Goal: Task Accomplishment & Management: Complete application form

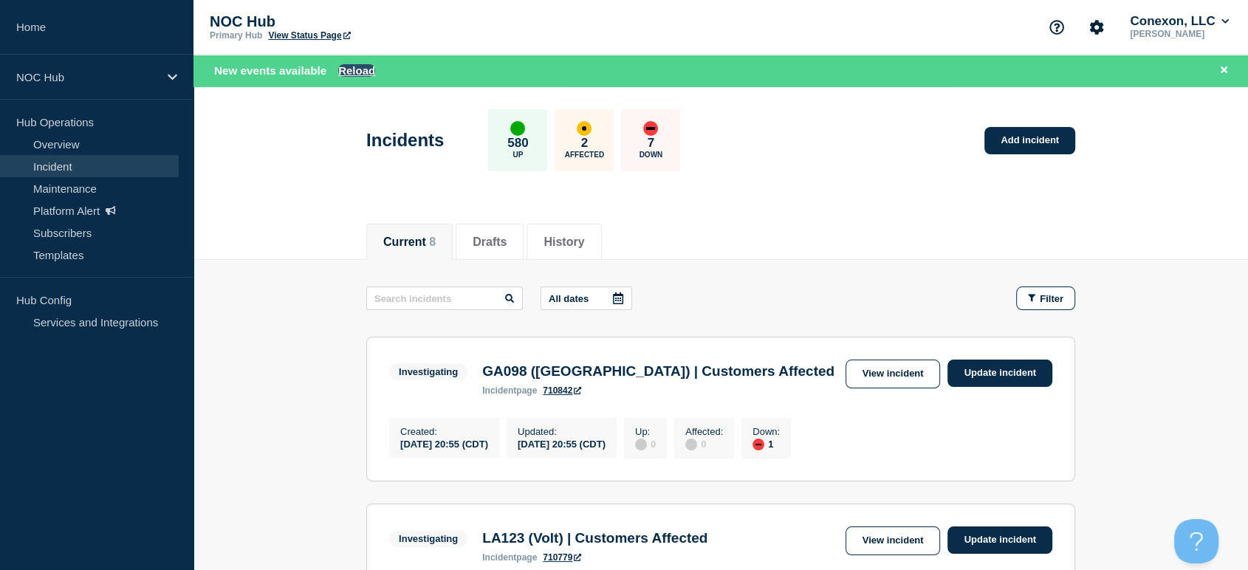
click at [356, 73] on button "Reload" at bounding box center [356, 70] width 37 height 13
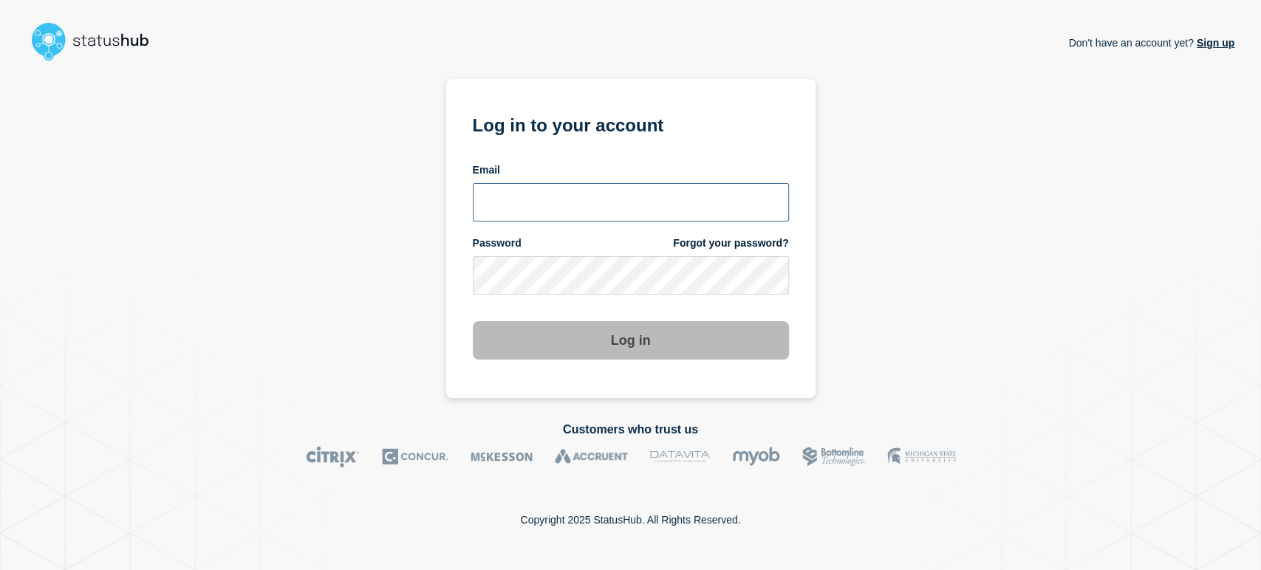
click at [620, 202] on input "email input" at bounding box center [631, 202] width 316 height 38
type input "[PERSON_NAME][EMAIL_ADDRESS][PERSON_NAME][DOMAIN_NAME]"
click at [473, 321] on button "Log in" at bounding box center [631, 340] width 316 height 38
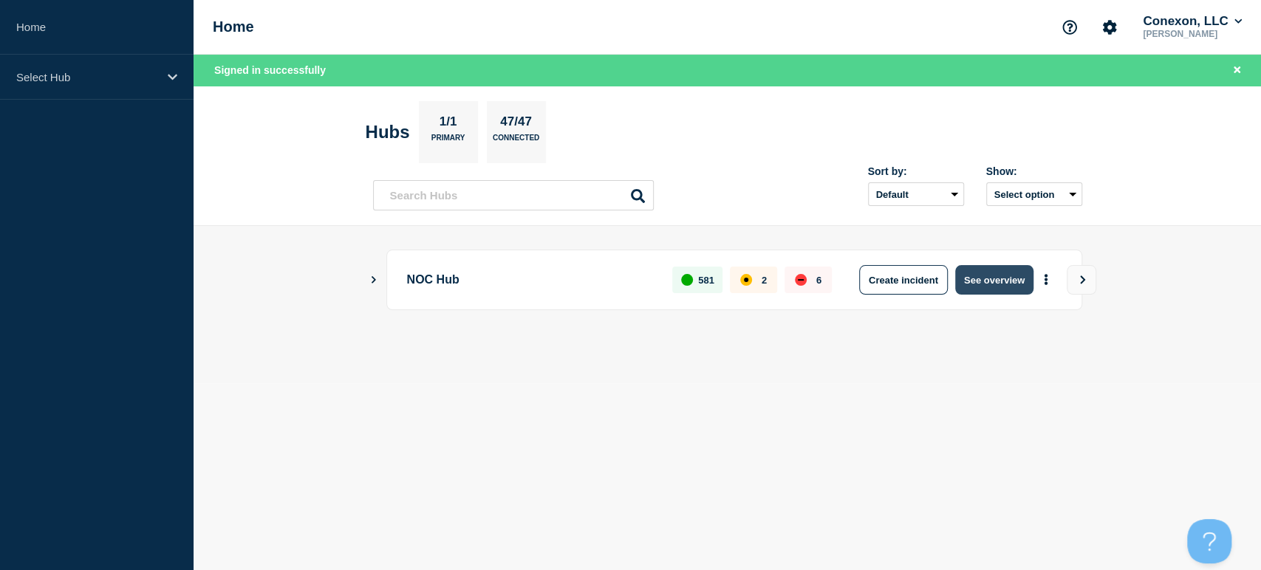
click at [985, 284] on button "See overview" at bounding box center [994, 280] width 78 height 30
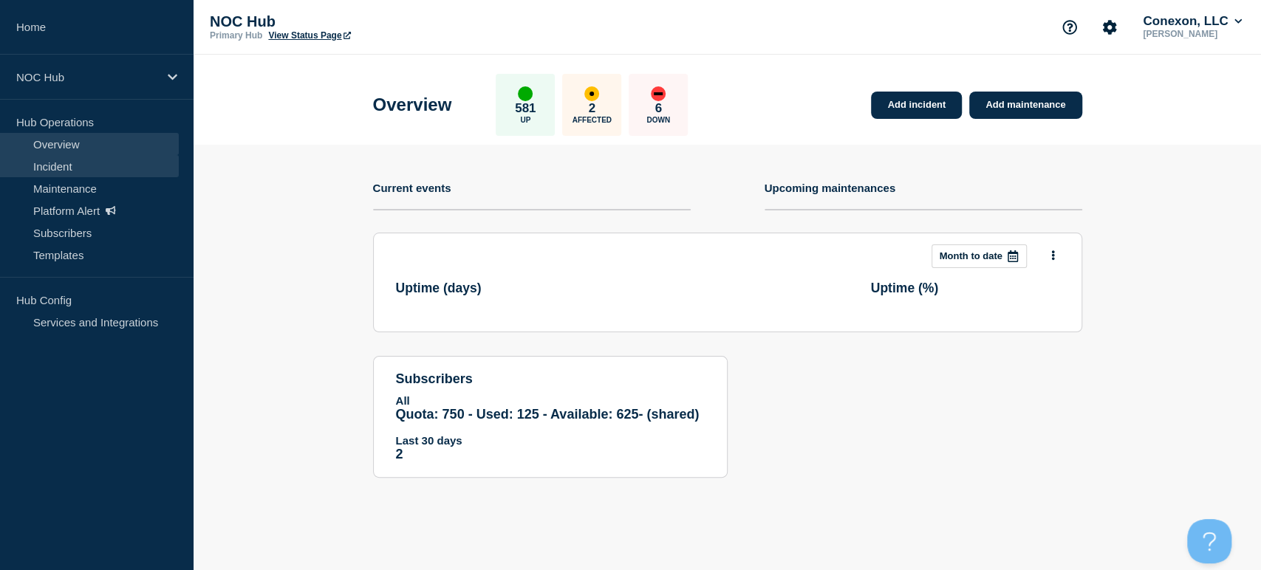
click at [81, 164] on link "Incident" at bounding box center [89, 166] width 179 height 22
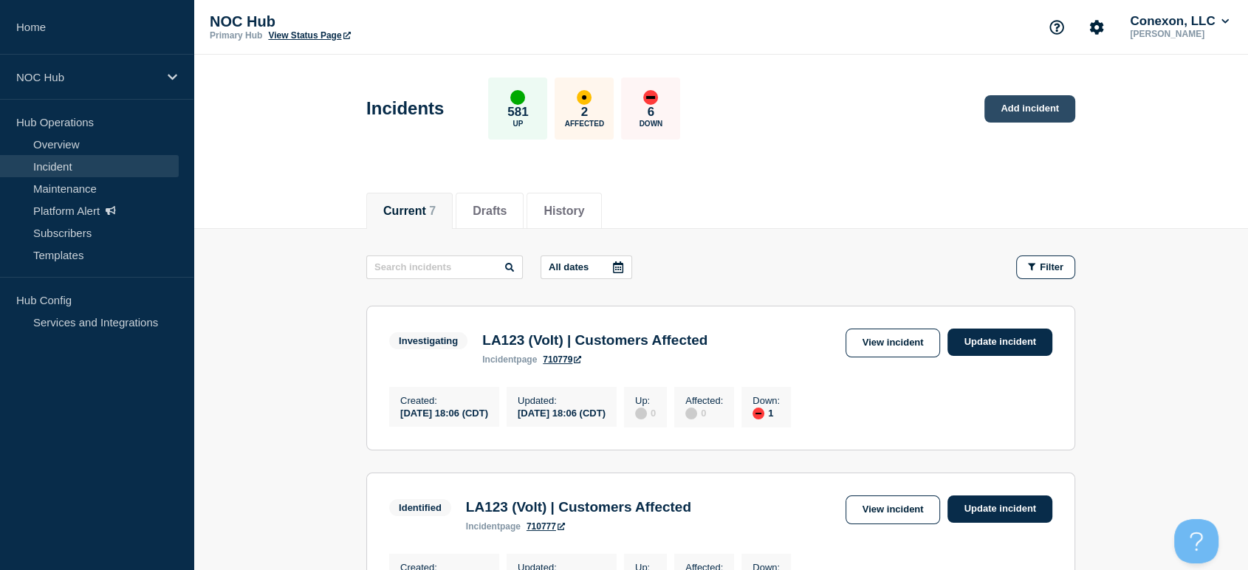
click at [1010, 99] on link "Add incident" at bounding box center [1029, 108] width 91 height 27
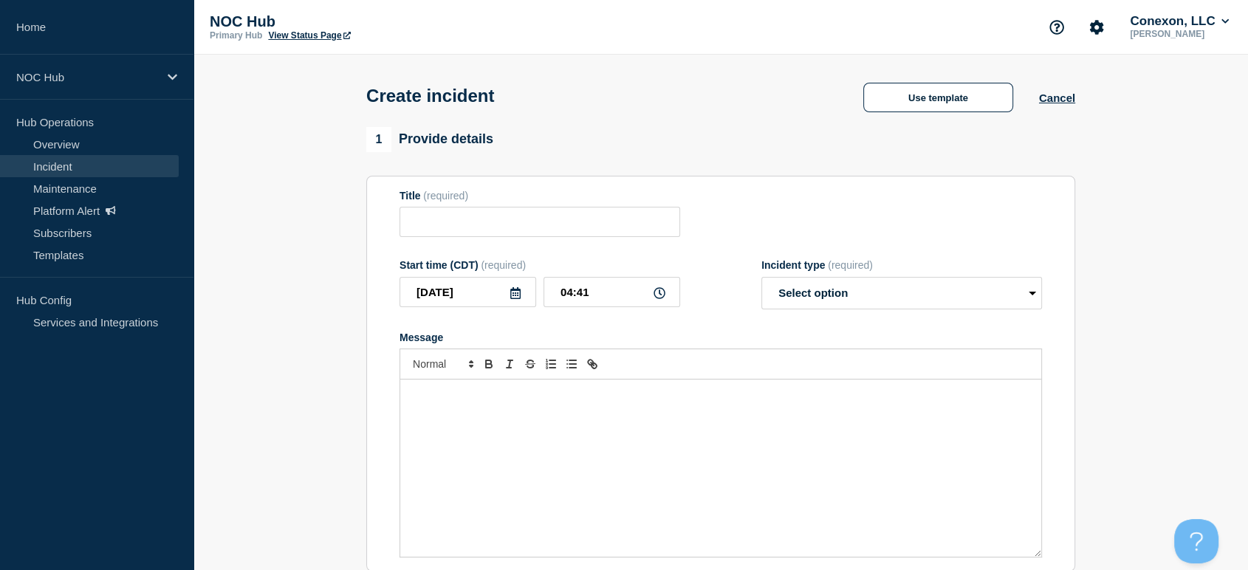
click at [480, 420] on div "Message" at bounding box center [720, 468] width 641 height 177
click at [482, 456] on div "The NOC has detected a customer affecting outage, the PM has been contacted for…" at bounding box center [720, 468] width 641 height 177
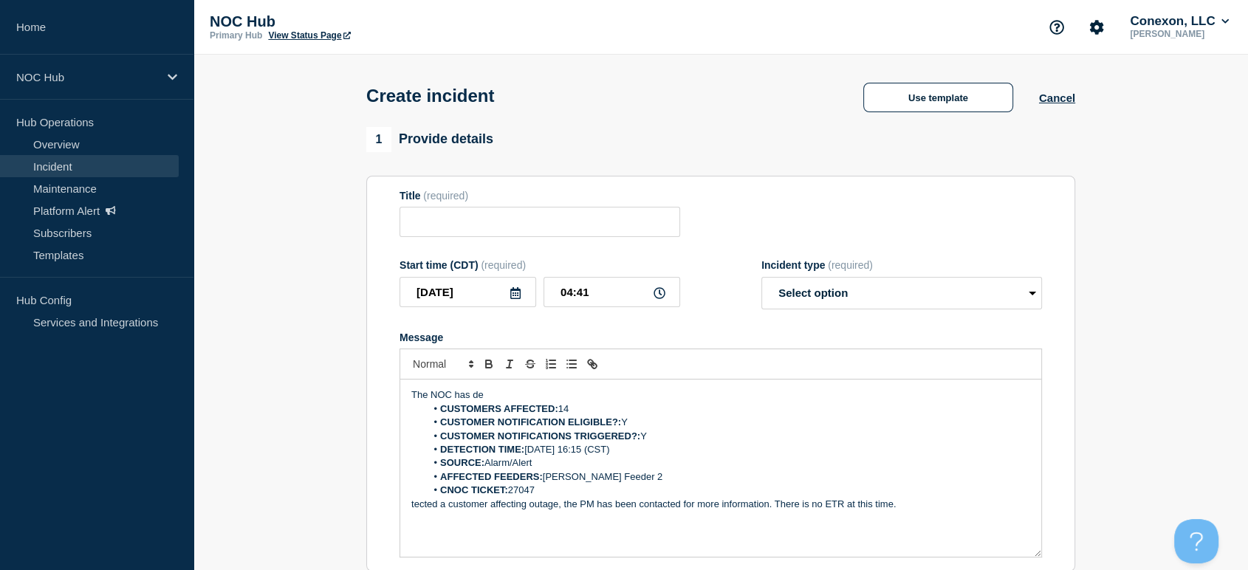
drag, startPoint x: 599, startPoint y: 495, endPoint x: 387, endPoint y: 414, distance: 227.0
click at [387, 414] on section "Title (required) Start time (CDT) (required) 2025-09-08 04:41 Incident type (re…" at bounding box center [720, 374] width 709 height 397
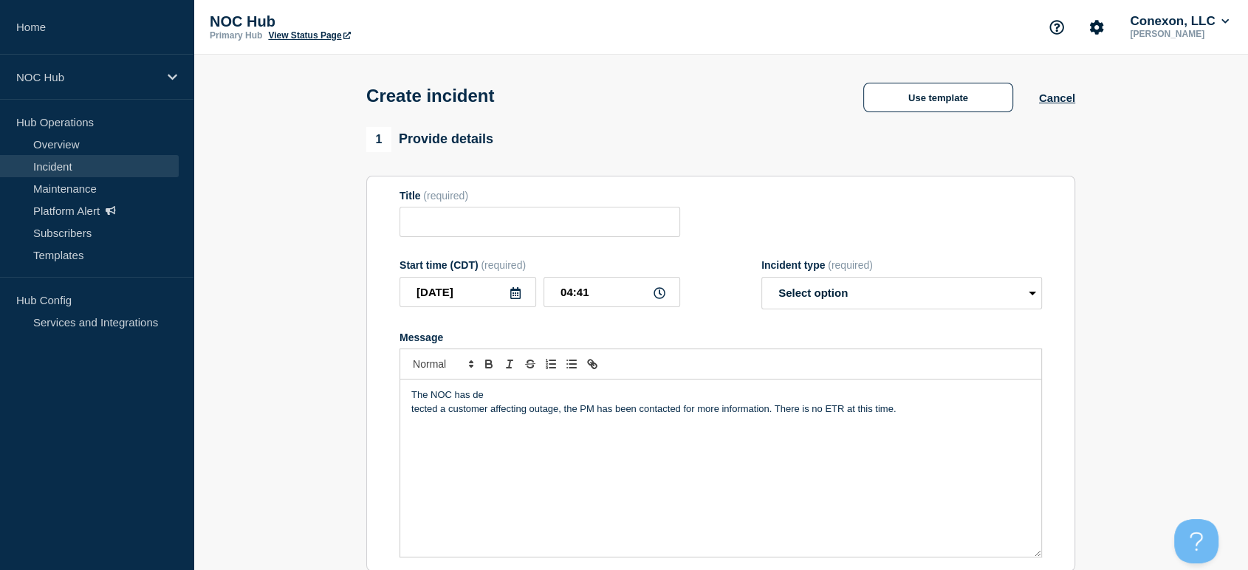
click at [414, 424] on div "The NOC has de tected a customer affecting outage, the PM has been contacted fo…" at bounding box center [720, 468] width 641 height 177
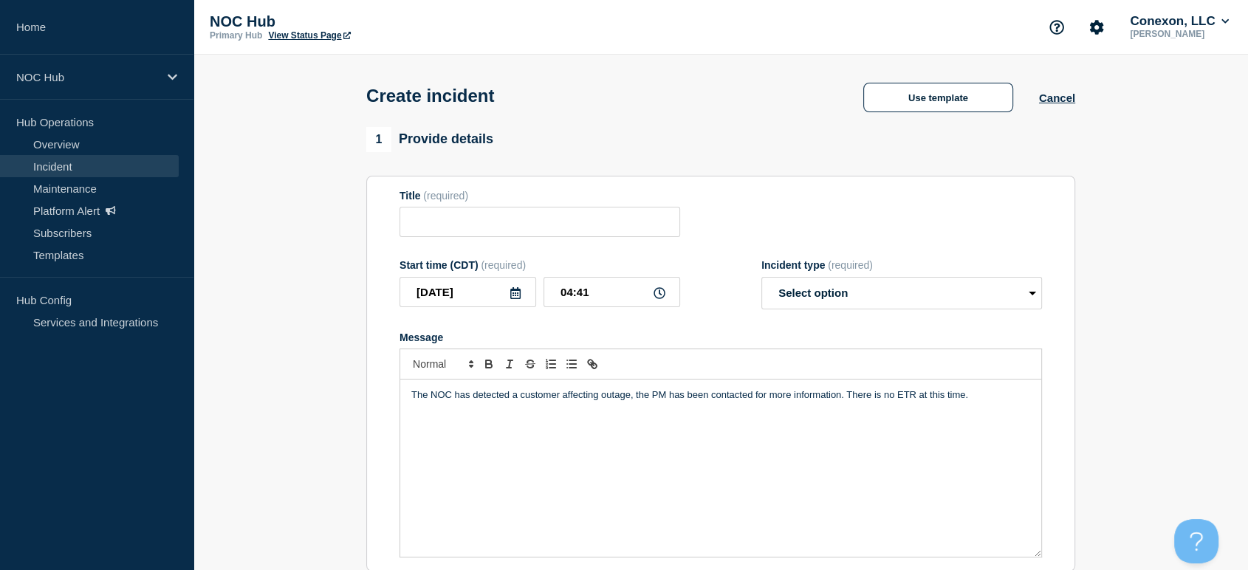
click at [998, 393] on p "The NOC has detected a customer affecting outage, the PM has been contacted for…" at bounding box center [720, 394] width 619 height 13
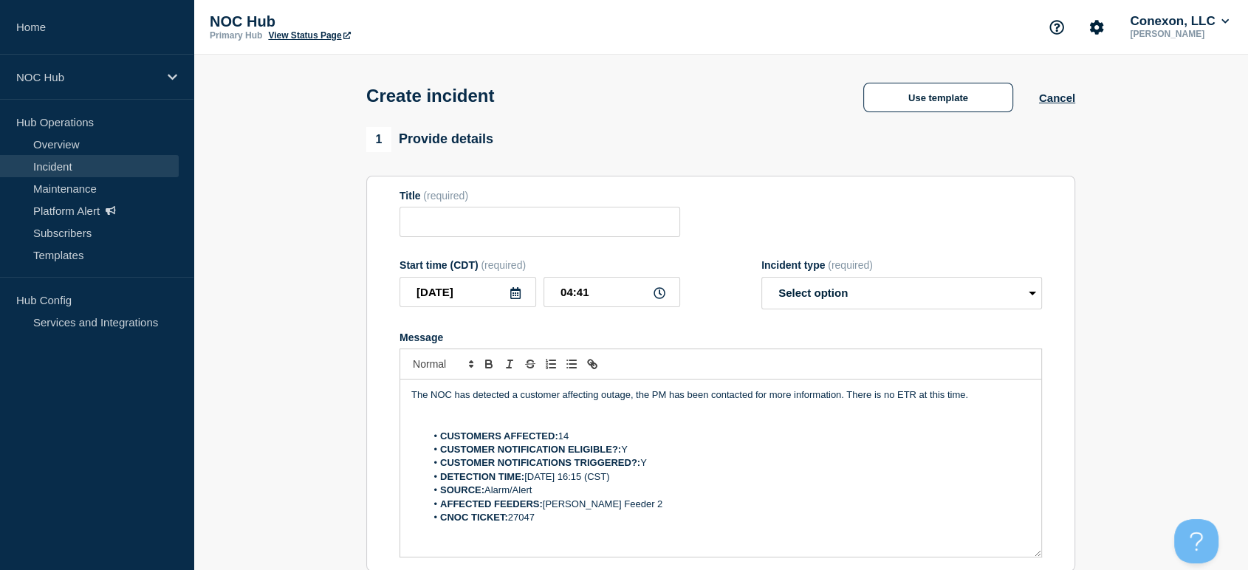
click at [573, 429] on p "Message" at bounding box center [720, 422] width 619 height 13
click at [574, 435] on li "CUSTOMERS AFFECTED: 14" at bounding box center [728, 436] width 605 height 13
click at [576, 490] on li "SOURCE: Alarm/Alert" at bounding box center [728, 490] width 605 height 13
click at [575, 480] on li "DETECTION TIME: 2025-09-07, 16:15 (CST)" at bounding box center [728, 476] width 605 height 13
click at [585, 484] on li "DETECTION TIME: 2025-09-08, 16:15 (CST)" at bounding box center [728, 476] width 605 height 13
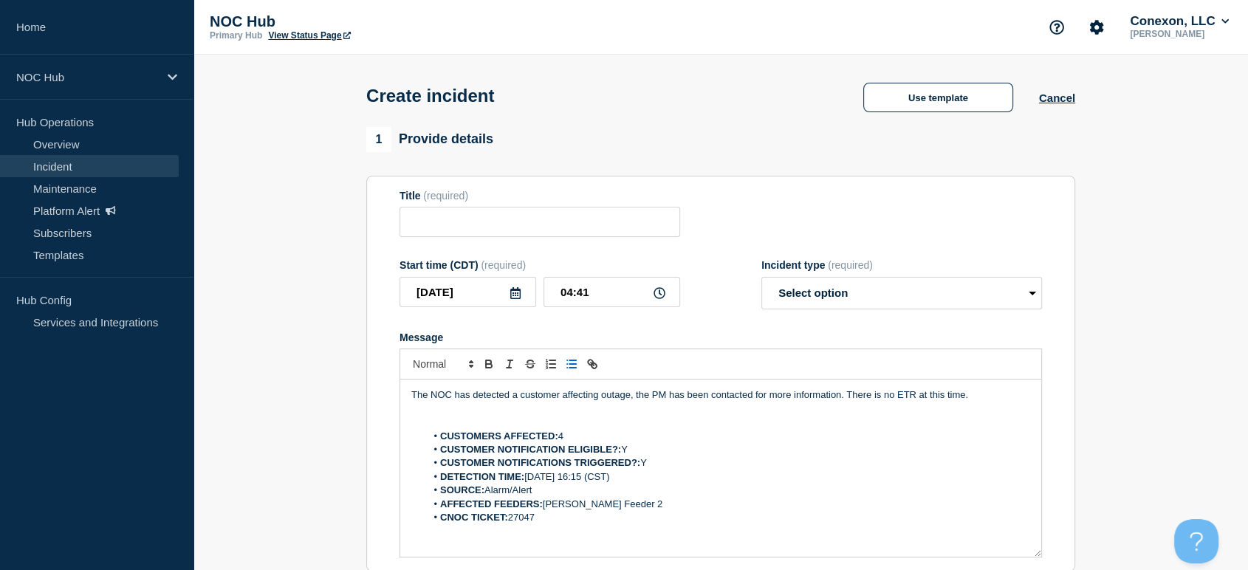
click at [591, 484] on li "DETECTION TIME: 2025-09-08, 16:15 (CST)" at bounding box center [728, 476] width 605 height 13
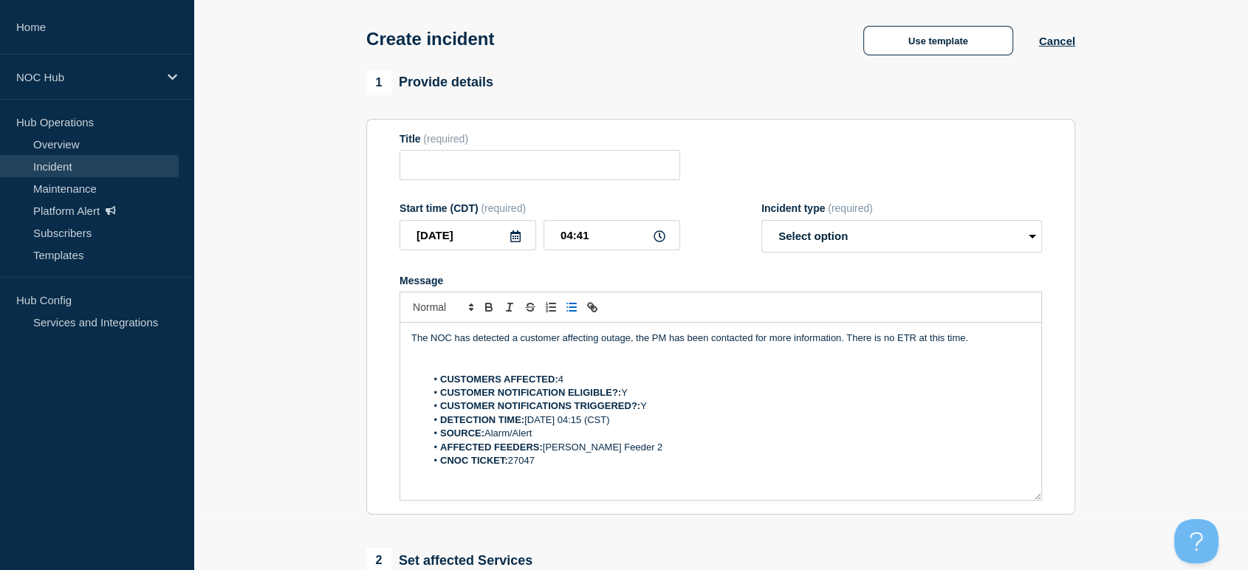
scroll to position [82, 0]
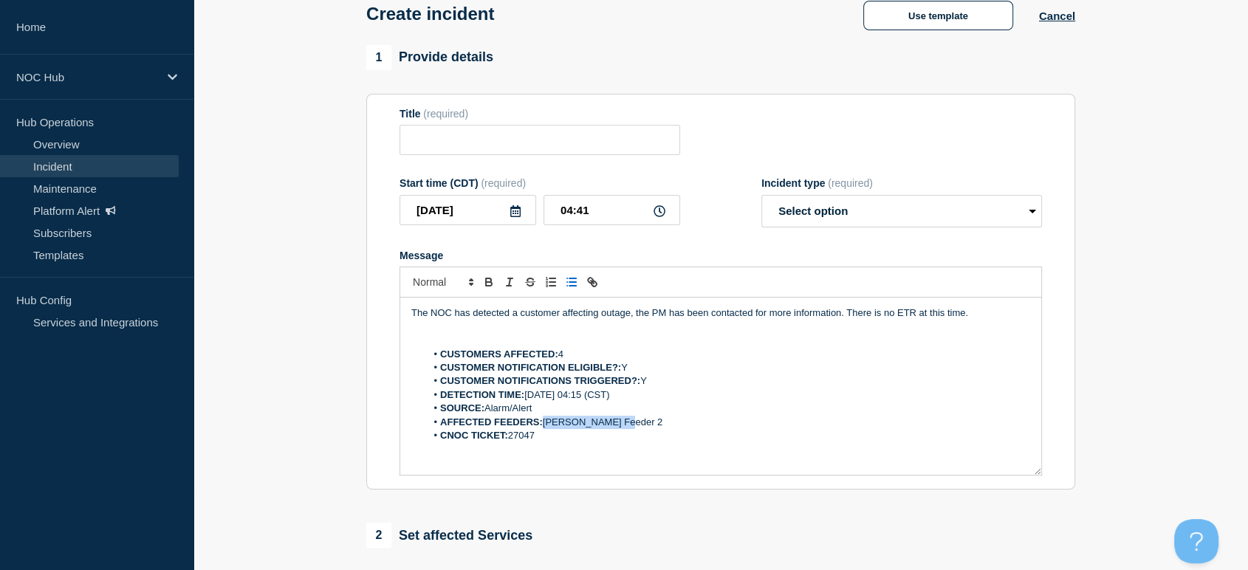
drag, startPoint x: 620, startPoint y: 428, endPoint x: 545, endPoint y: 425, distance: 74.7
click at [545, 425] on li "AFFECTED FEEDERS: Findley Feeder 2" at bounding box center [728, 422] width 605 height 13
drag, startPoint x: 544, startPoint y: 440, endPoint x: 521, endPoint y: 447, distance: 23.8
click at [521, 442] on li "CNOC TICKET: 27047" at bounding box center [728, 435] width 605 height 13
click at [835, 216] on select "Select option Investigating Identified Monitoring" at bounding box center [901, 211] width 281 height 32
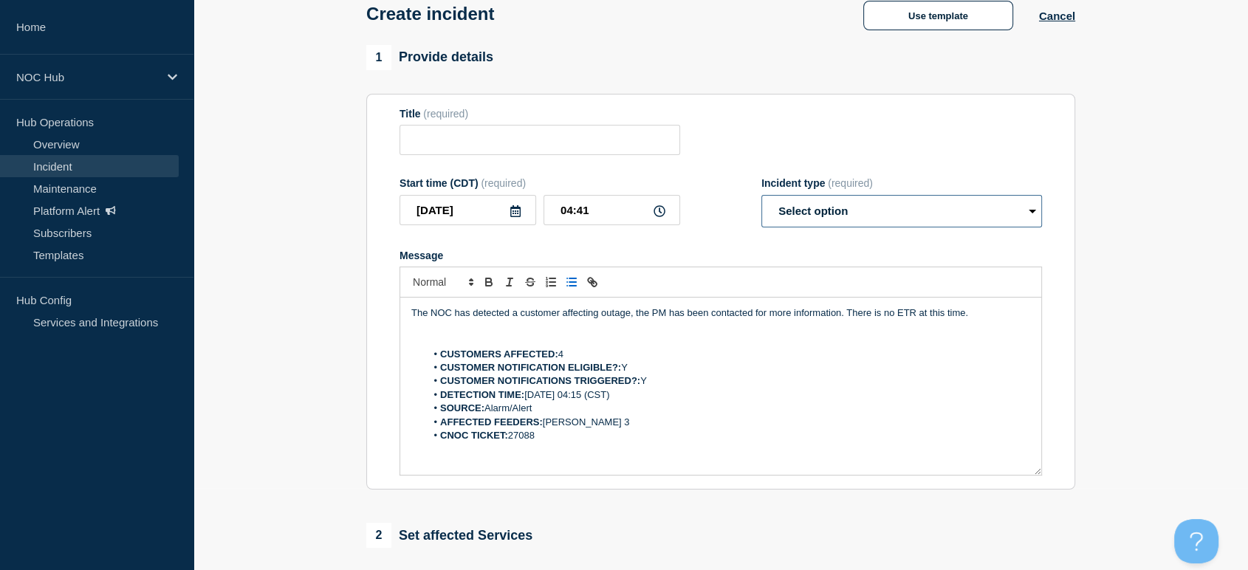
select select "investigating"
click at [761, 199] on select "Select option Investigating Identified Monitoring" at bounding box center [901, 211] width 281 height 32
click at [495, 143] on input "Title" at bounding box center [540, 140] width 281 height 30
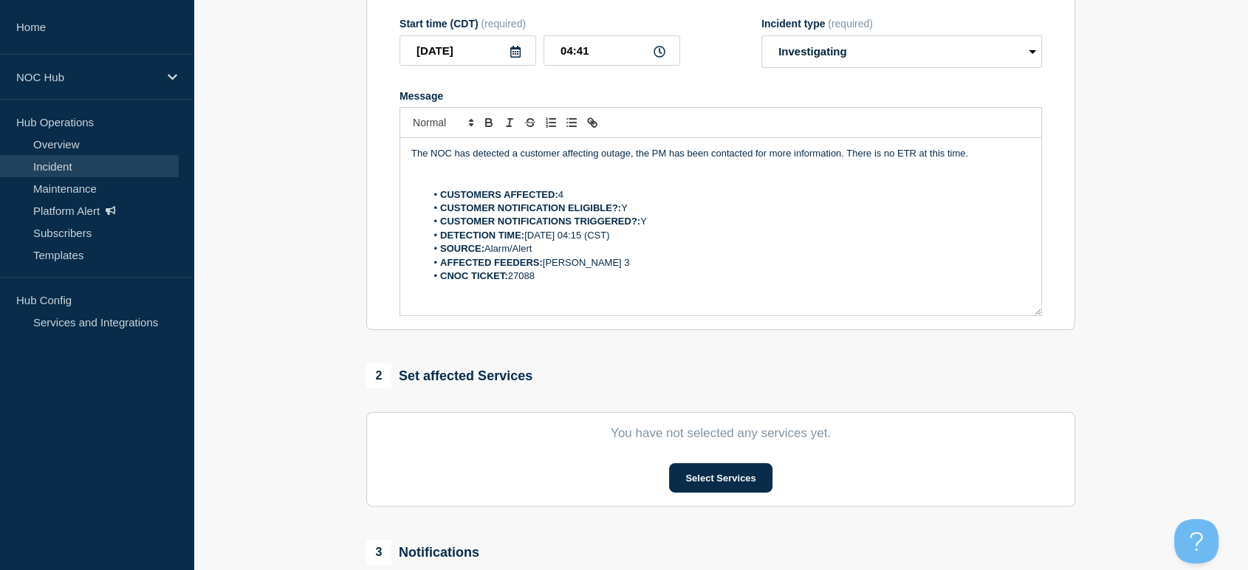
scroll to position [465, 0]
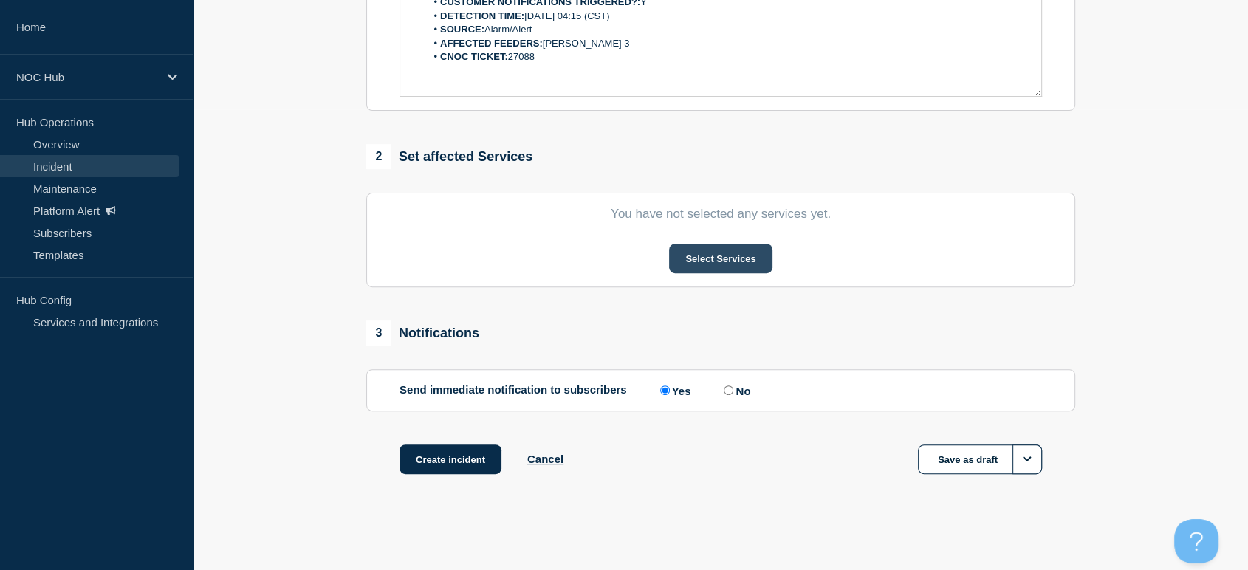
type input "MO033 (Osage Valley) | Customers Affected"
click at [705, 263] on button "Select Services" at bounding box center [720, 259] width 103 height 30
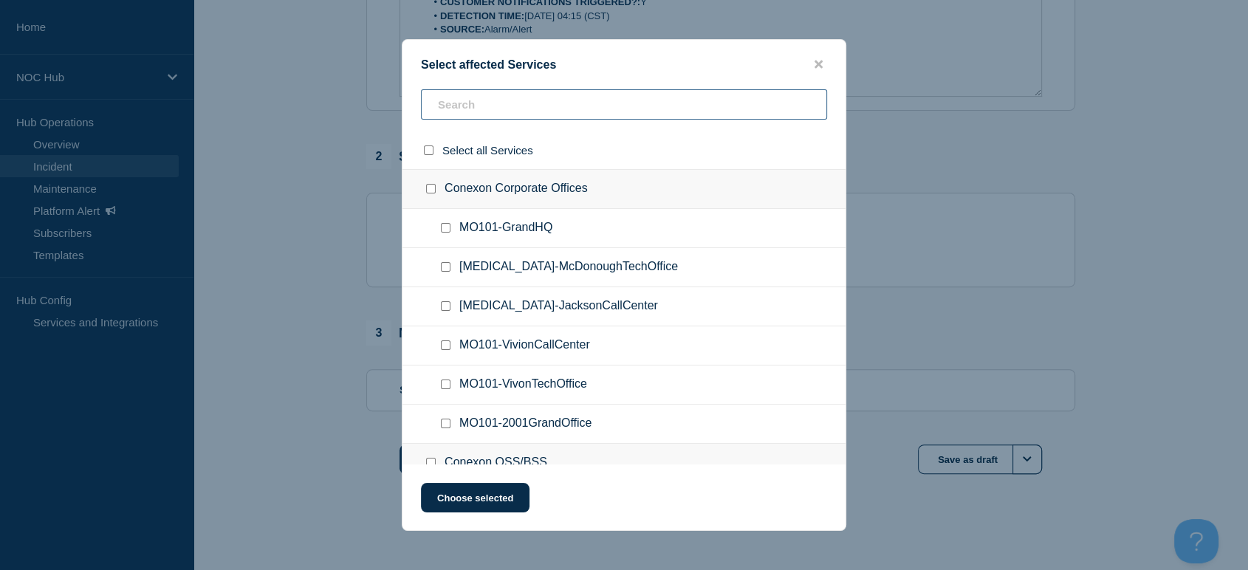
click at [567, 102] on input "text" at bounding box center [624, 104] width 406 height 30
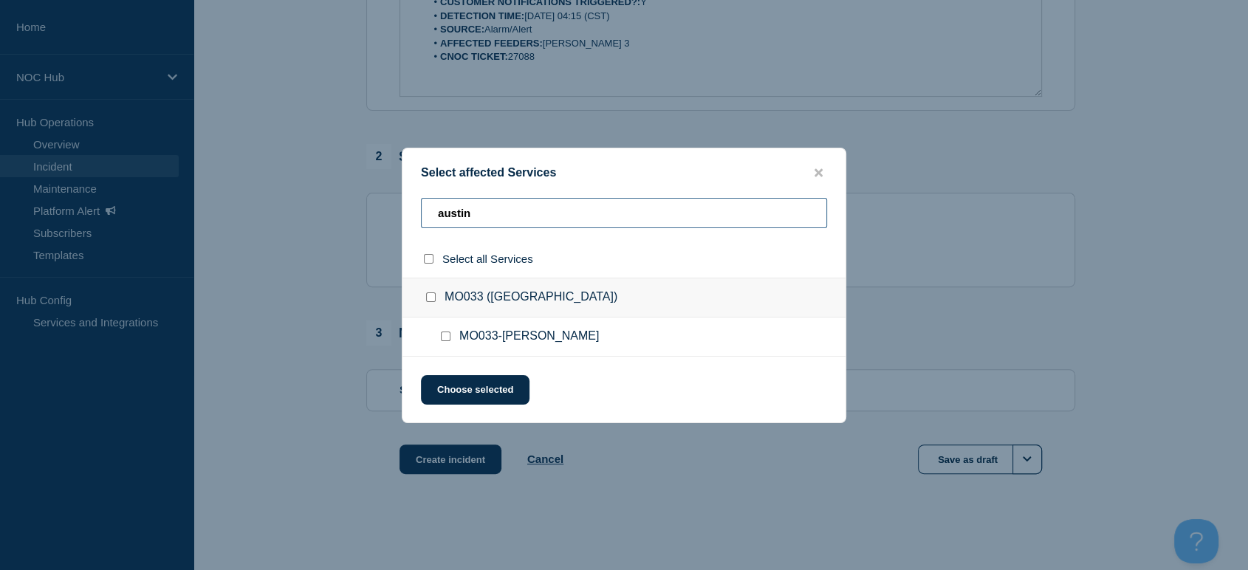
type input "austin"
click at [441, 336] on input "MO033-AUSTIN checkbox" at bounding box center [446, 337] width 10 height 10
checkbox input "true"
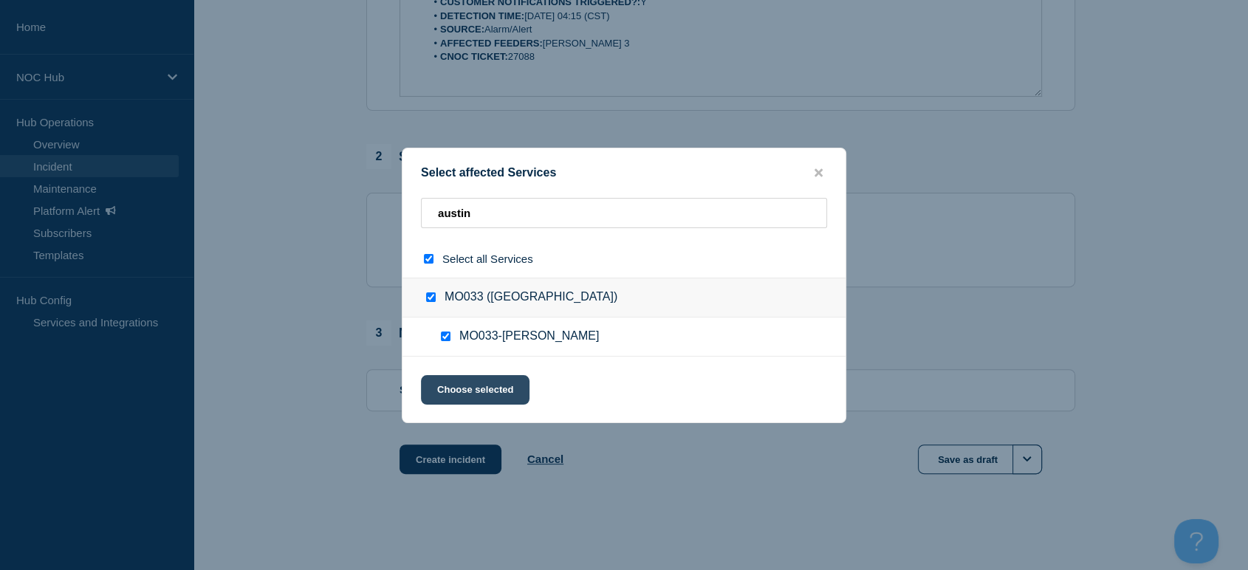
click at [482, 386] on button "Choose selected" at bounding box center [475, 390] width 109 height 30
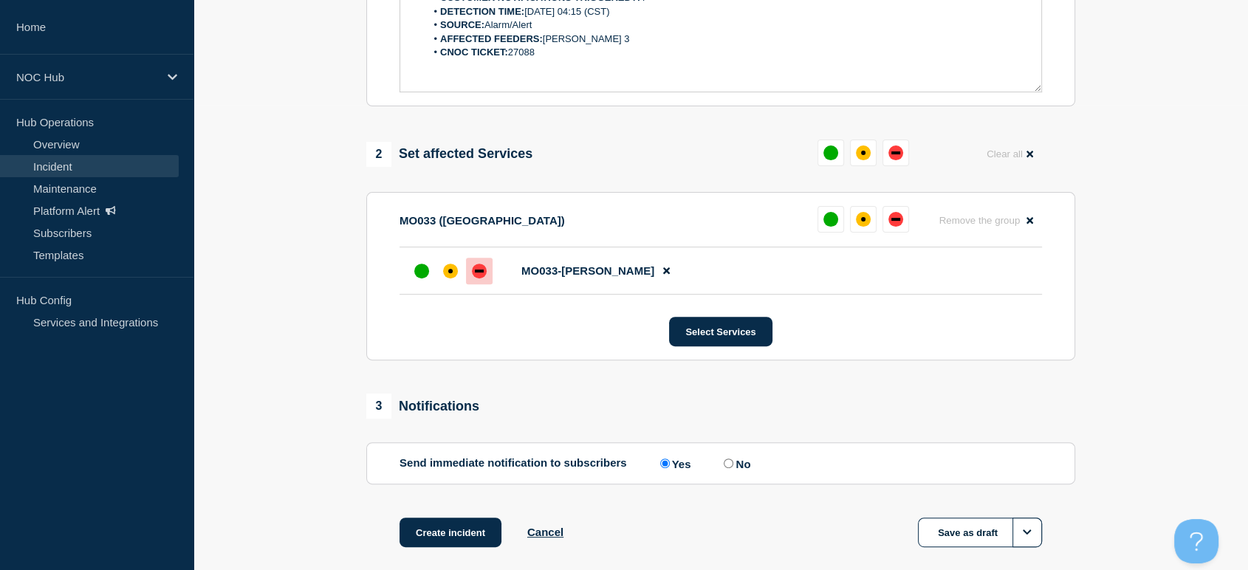
click at [479, 277] on div "down" at bounding box center [479, 271] width 15 height 15
click at [733, 468] on input "No" at bounding box center [729, 464] width 10 height 10
radio input "true"
radio input "false"
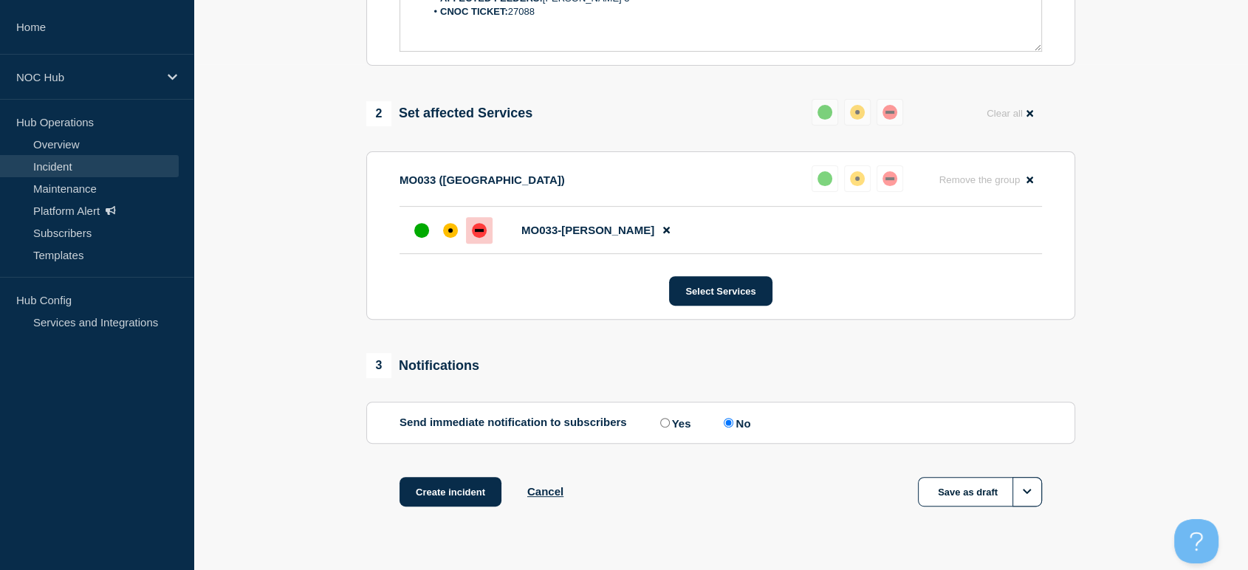
scroll to position [543, 0]
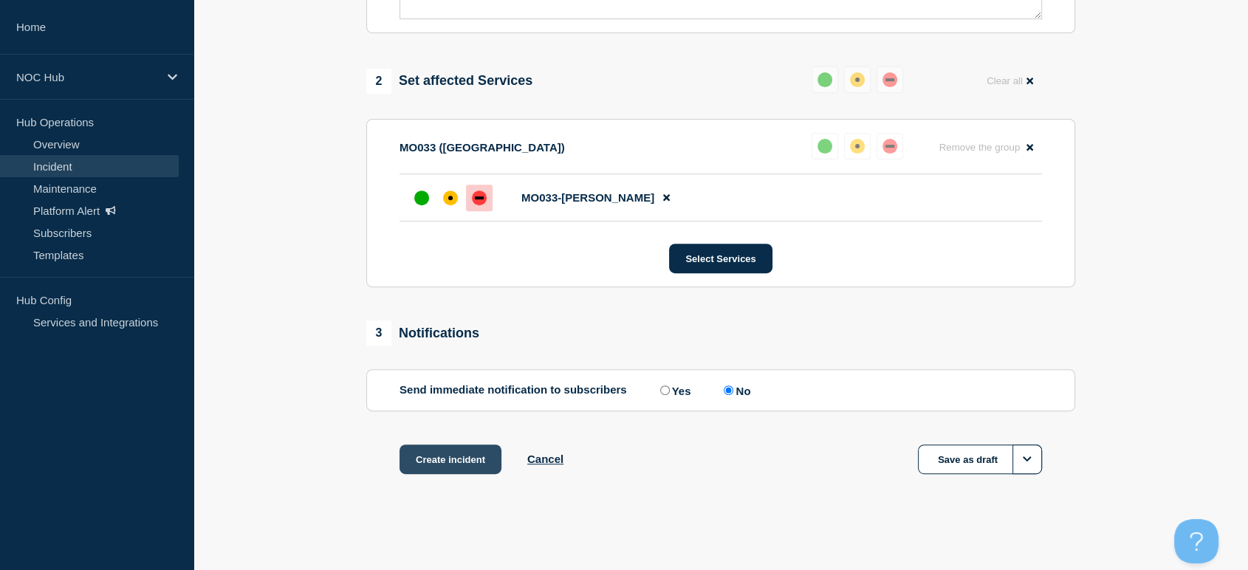
click at [454, 459] on button "Create incident" at bounding box center [451, 460] width 102 height 30
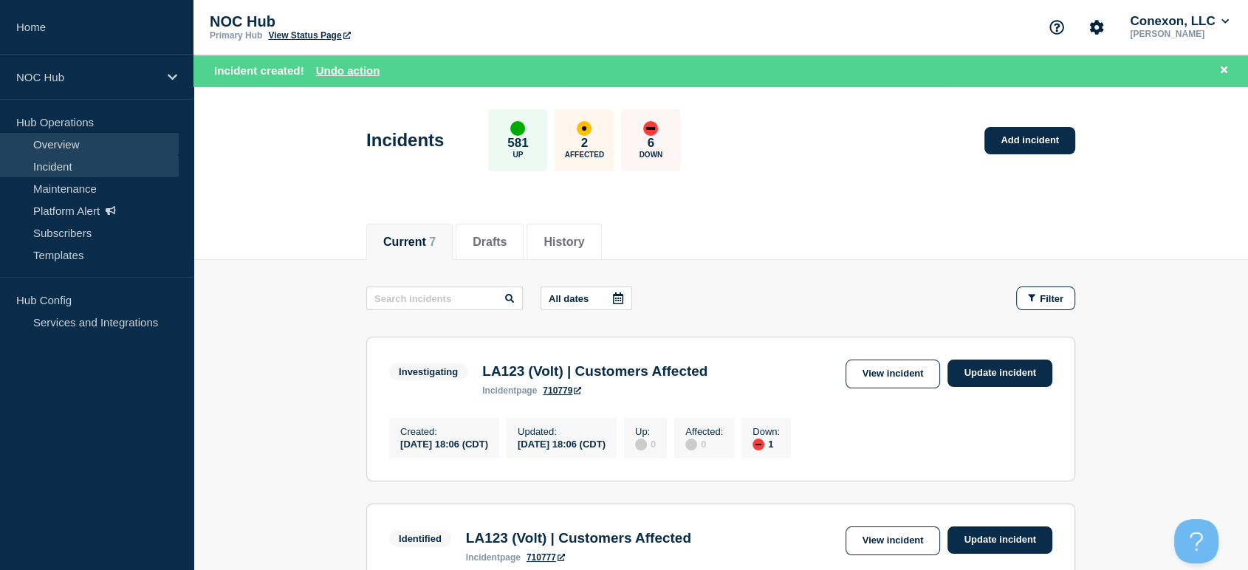
click at [48, 145] on link "Overview" at bounding box center [89, 144] width 179 height 22
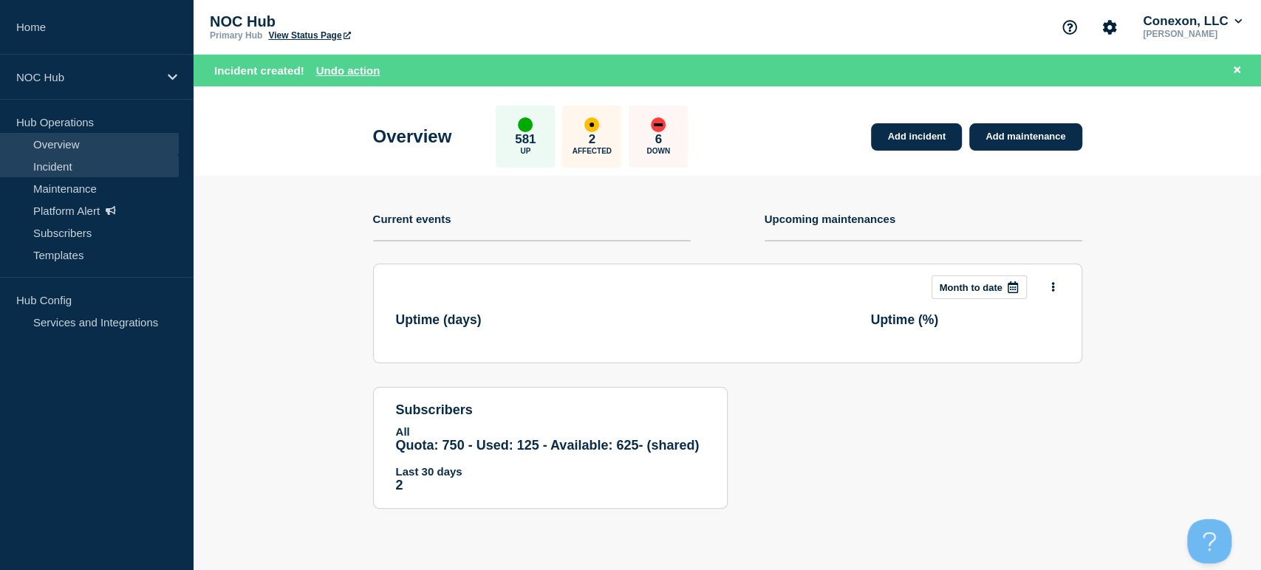
click at [57, 164] on link "Incident" at bounding box center [89, 166] width 179 height 22
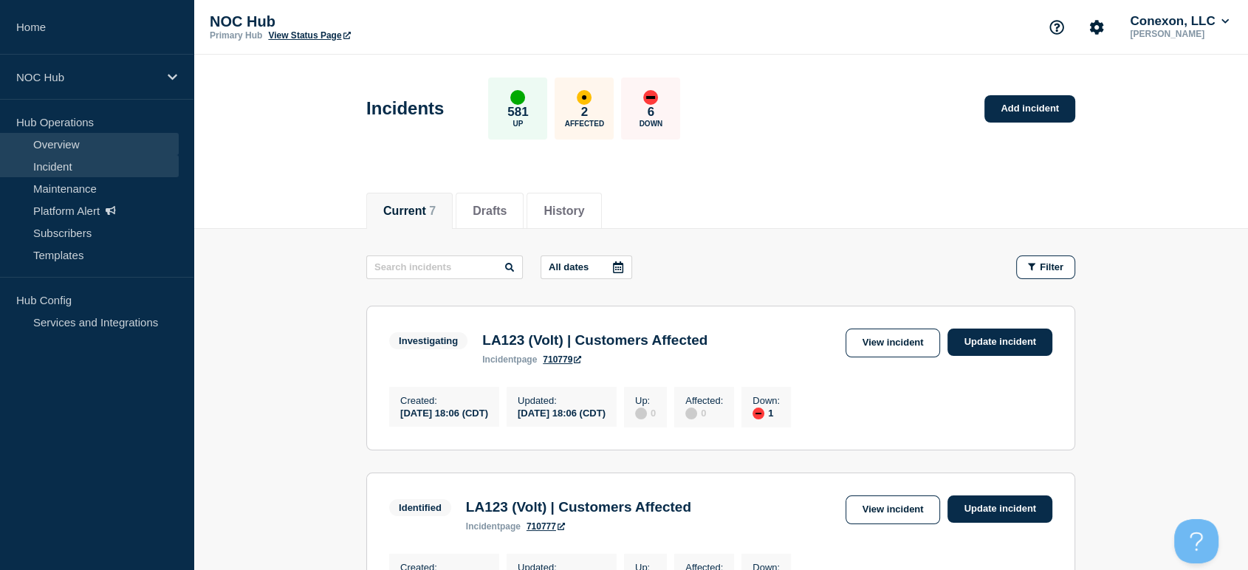
click at [66, 141] on link "Overview" at bounding box center [89, 144] width 179 height 22
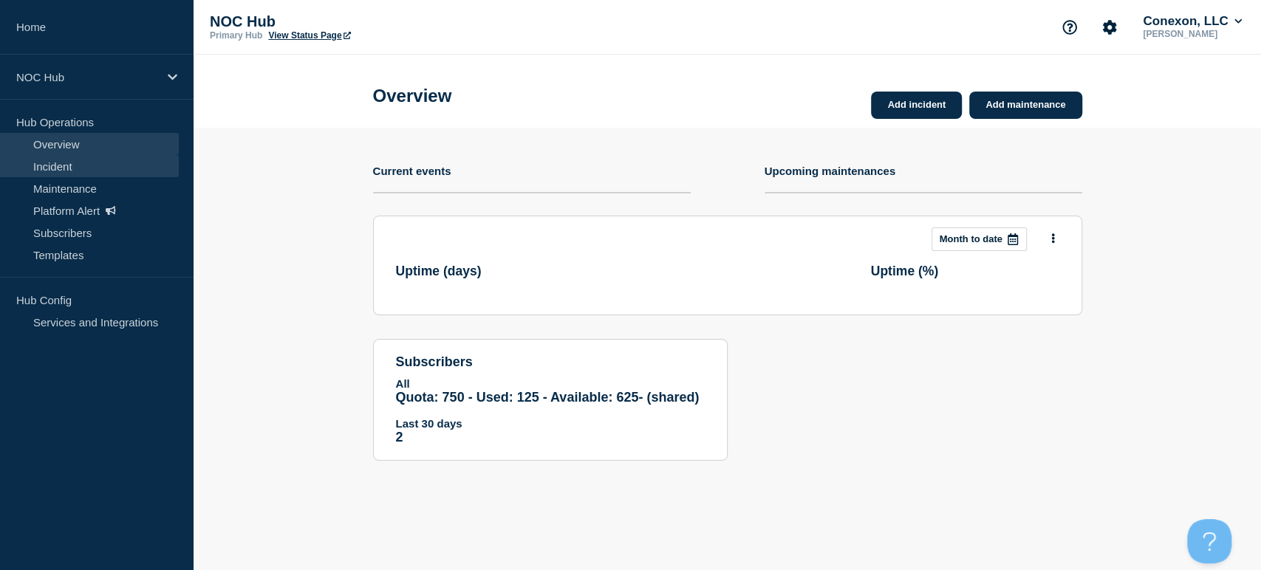
click at [73, 162] on link "Incident" at bounding box center [89, 166] width 179 height 22
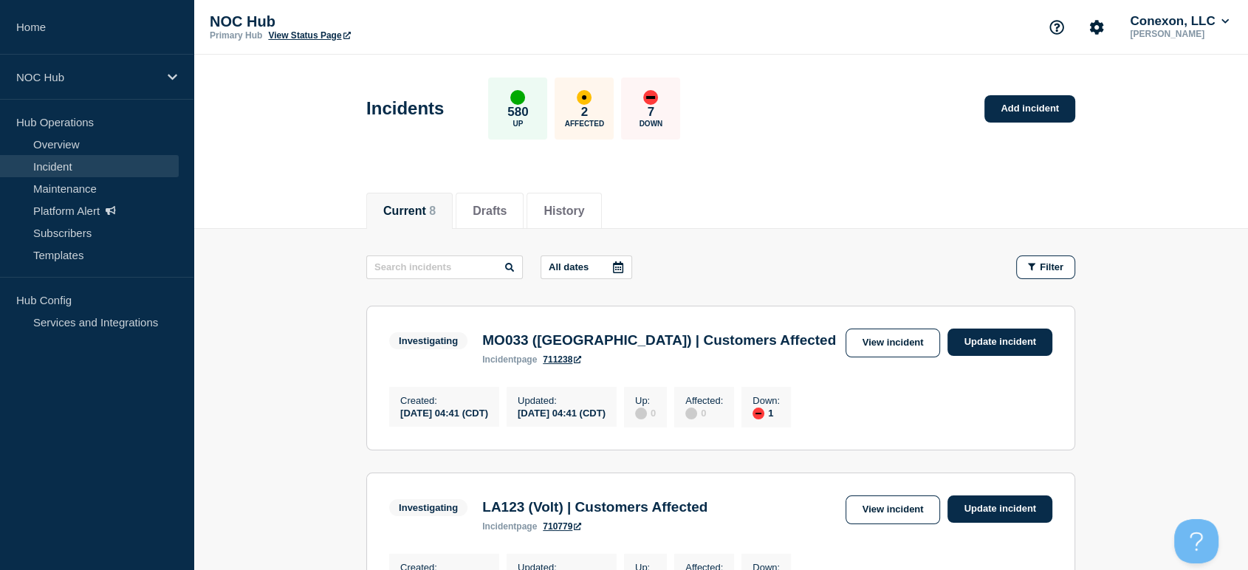
click at [552, 365] on link "711238" at bounding box center [562, 360] width 38 height 10
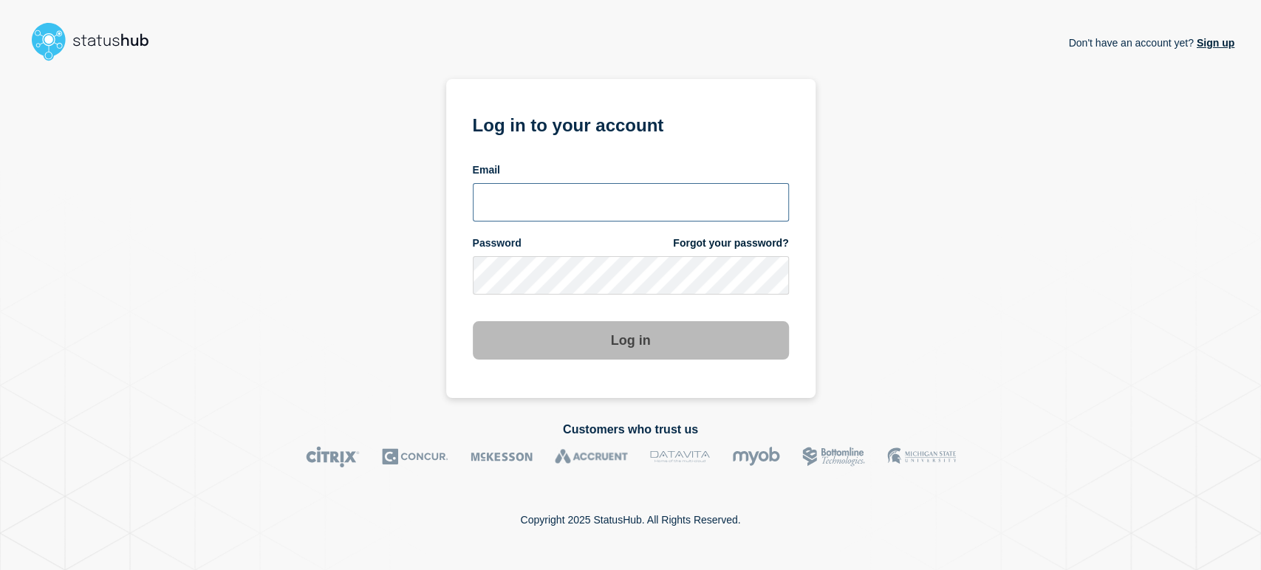
click at [529, 191] on input "email input" at bounding box center [631, 202] width 316 height 38
type input "sean.webb@conexon.us"
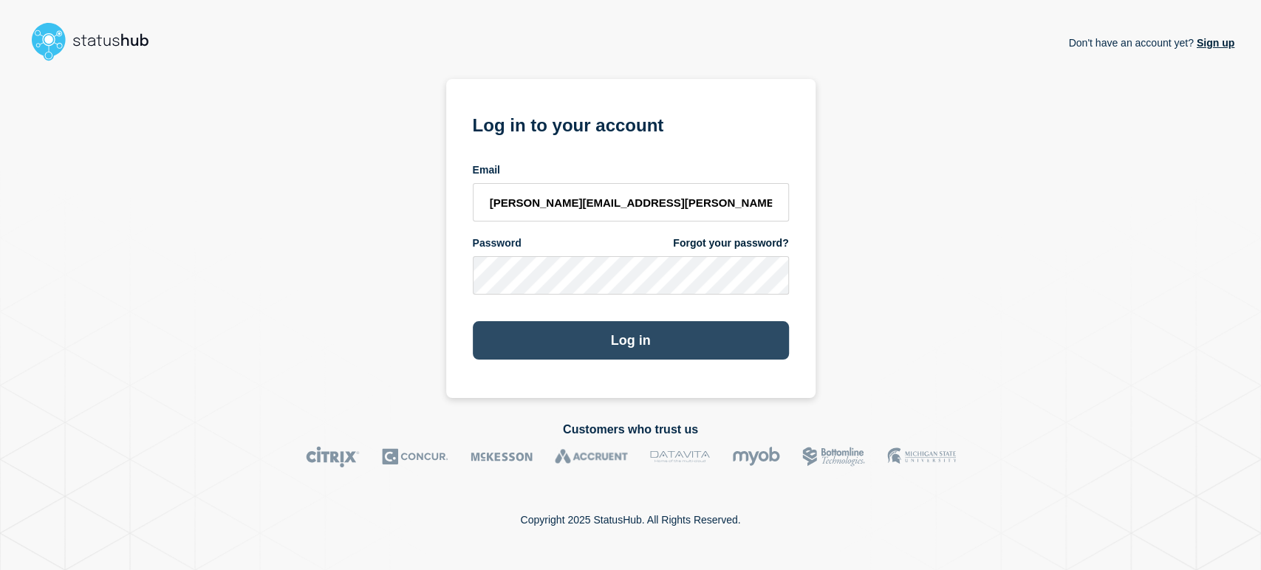
click at [629, 332] on button "Log in" at bounding box center [631, 340] width 316 height 38
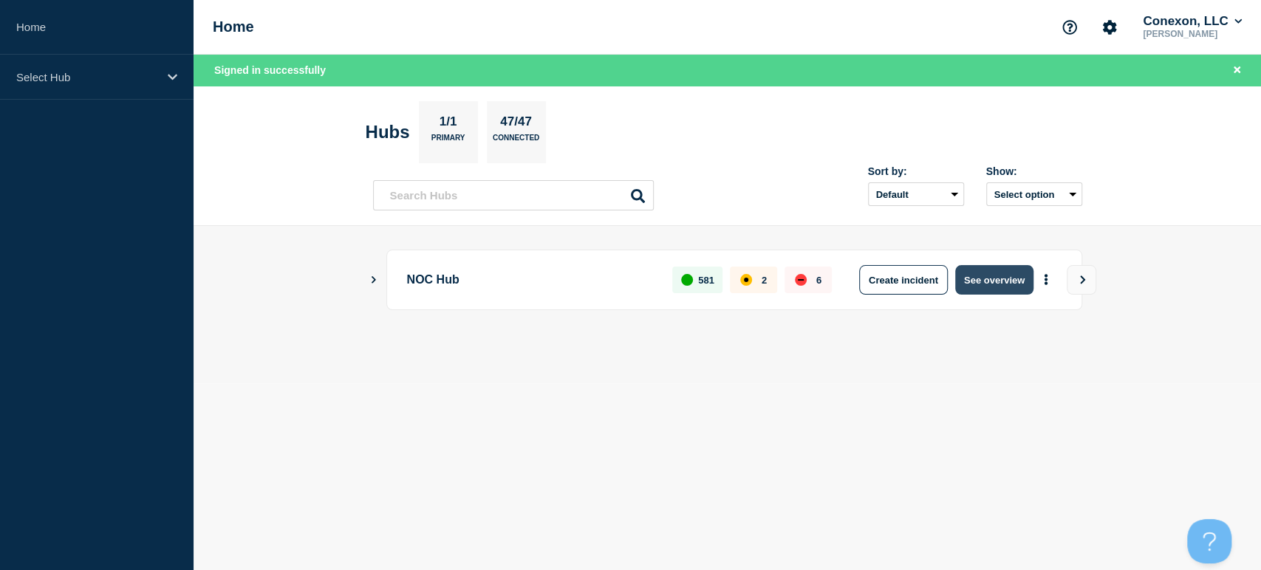
click at [1004, 269] on button "See overview" at bounding box center [994, 280] width 78 height 30
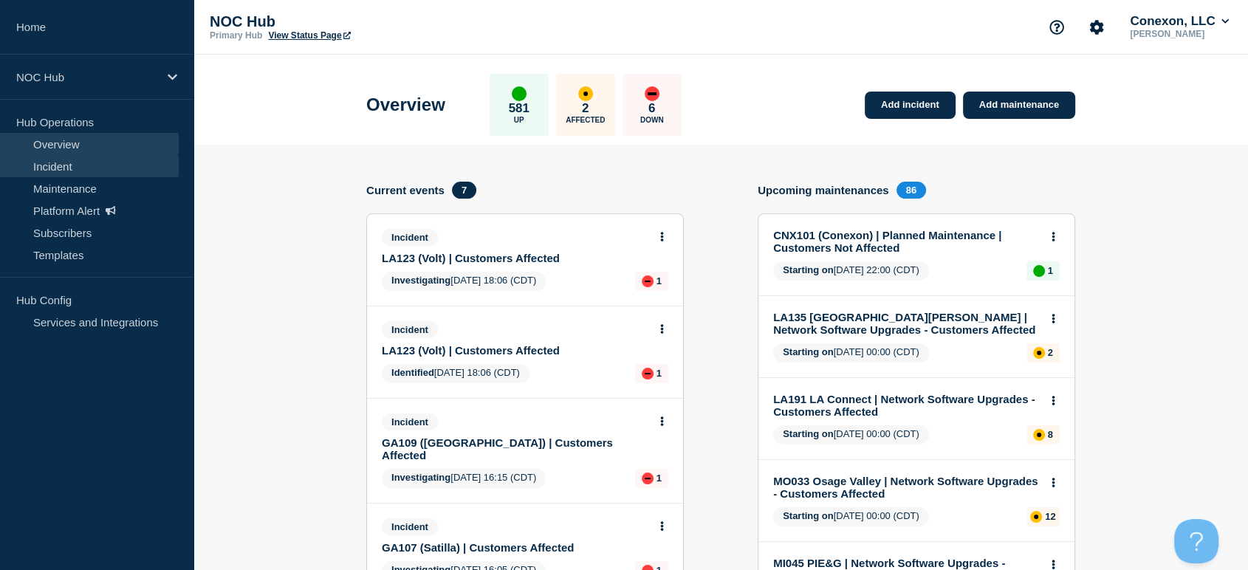
click at [65, 163] on link "Incident" at bounding box center [89, 166] width 179 height 22
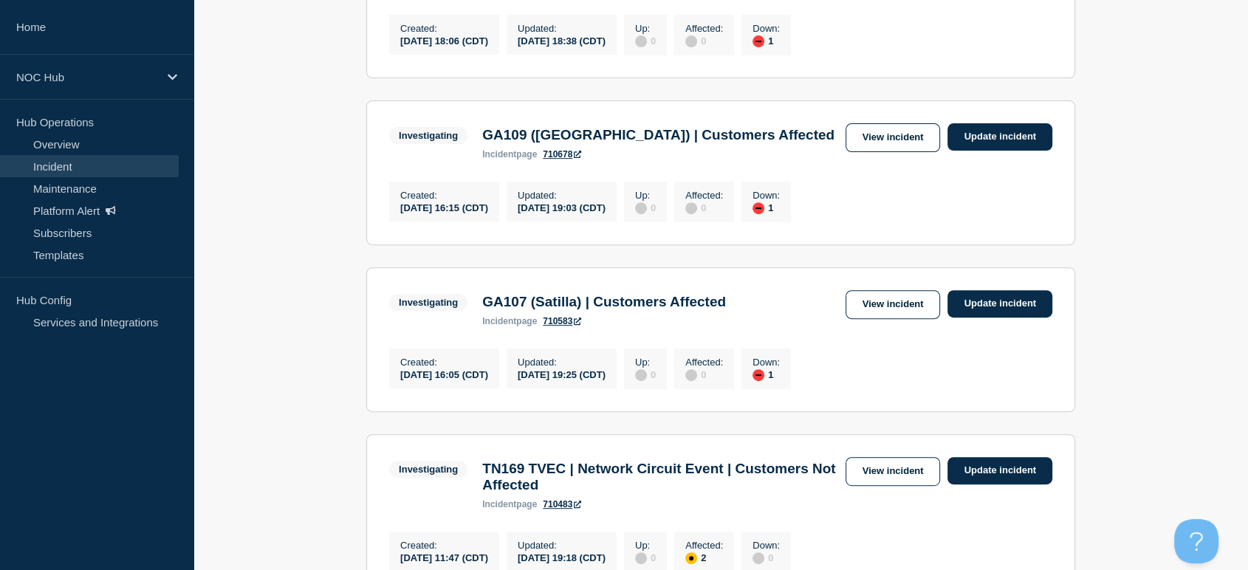
scroll to position [656, 0]
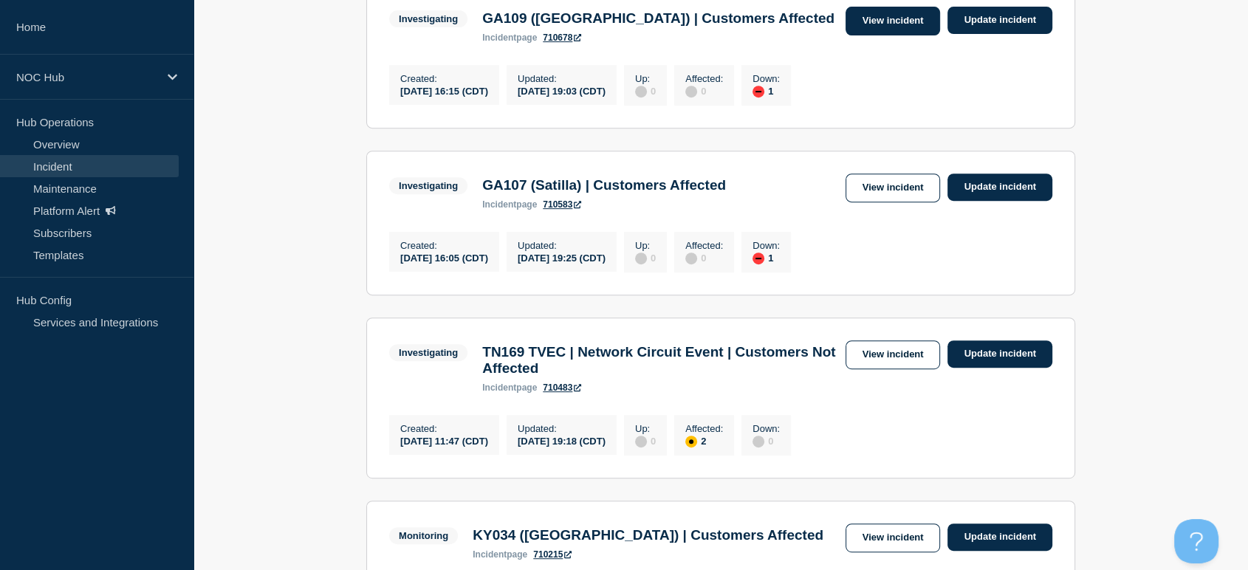
click at [871, 35] on link "View incident" at bounding box center [893, 21] width 95 height 29
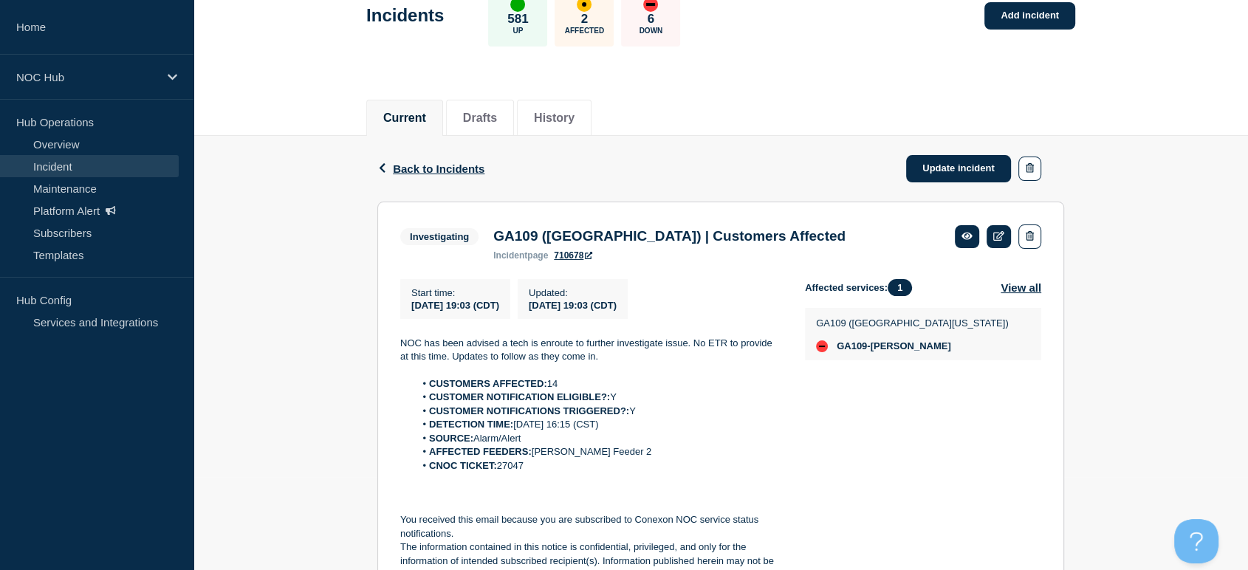
scroll to position [164, 0]
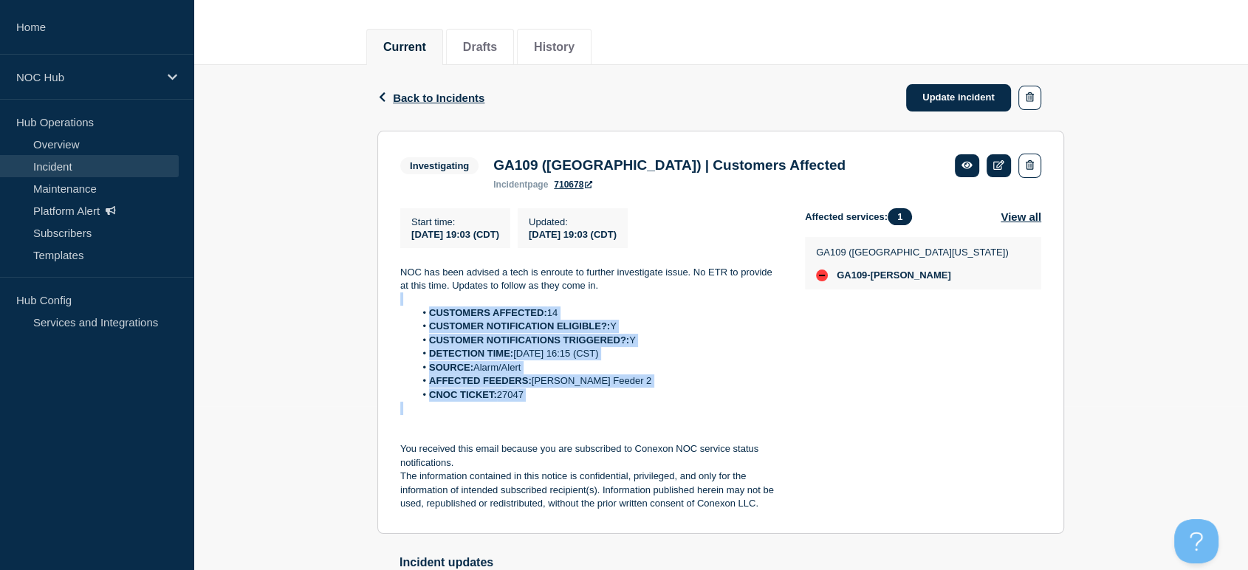
drag, startPoint x: 410, startPoint y: 310, endPoint x: 578, endPoint y: 412, distance: 196.2
click at [578, 412] on div "NOC has been advised a tech is enroute to further investigate issue. No ETR to …" at bounding box center [590, 388] width 381 height 245
copy div "CUSTOMERS AFFECTED: 14 CUSTOMER NOTIFICATION ELIGIBLE?: Y CUSTOMER NOTIFICATION…"
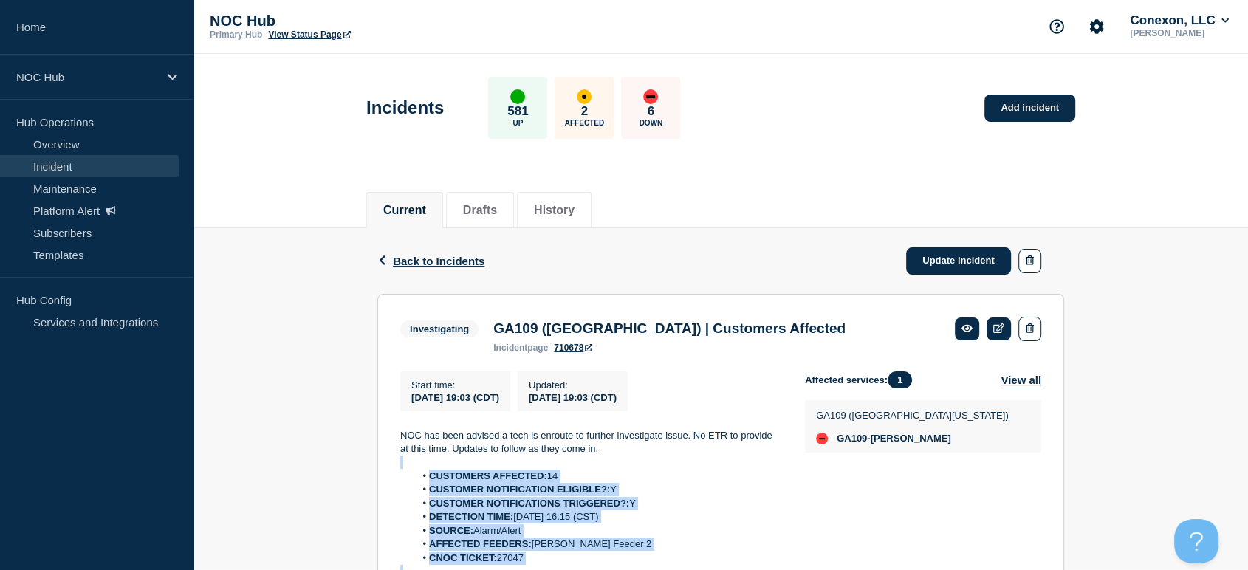
scroll to position [0, 0]
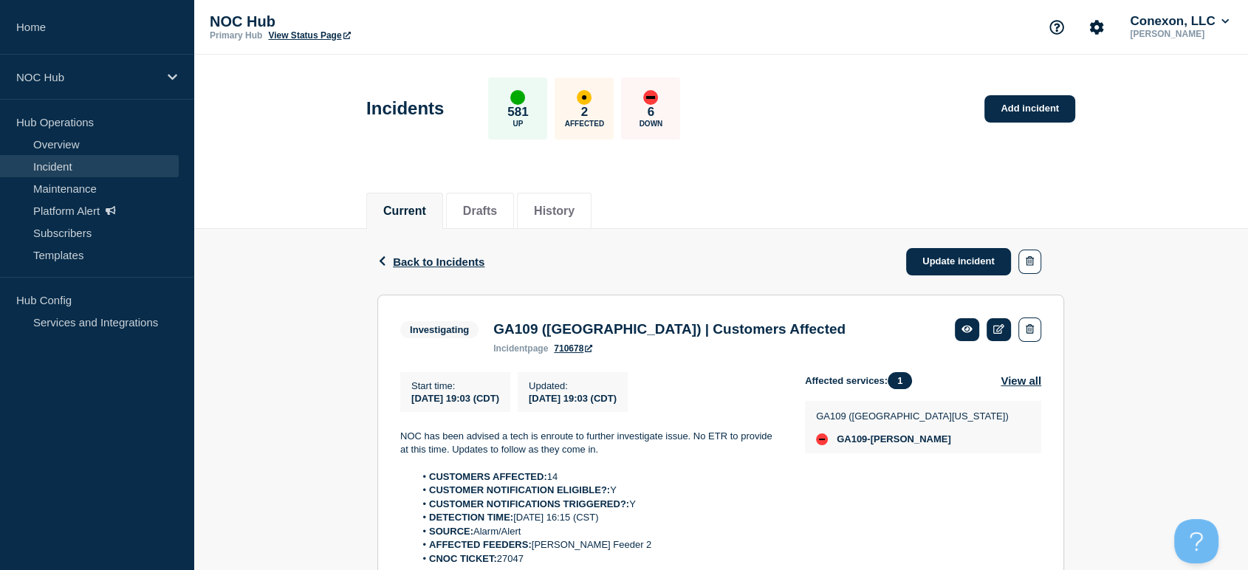
click at [756, 64] on div "Incidents 581 Up 2 Affected 6 Down Add incident" at bounding box center [721, 103] width 742 height 90
